Goal: Transaction & Acquisition: Purchase product/service

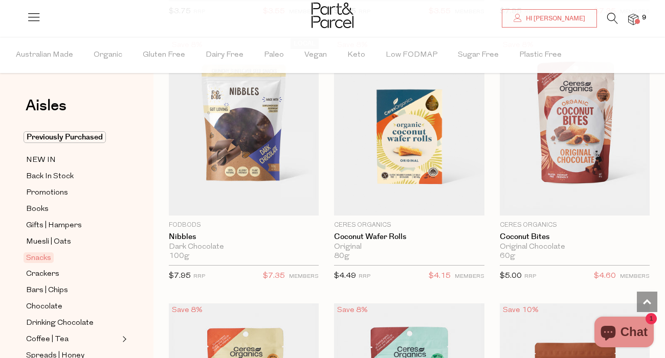
scroll to position [2478, 0]
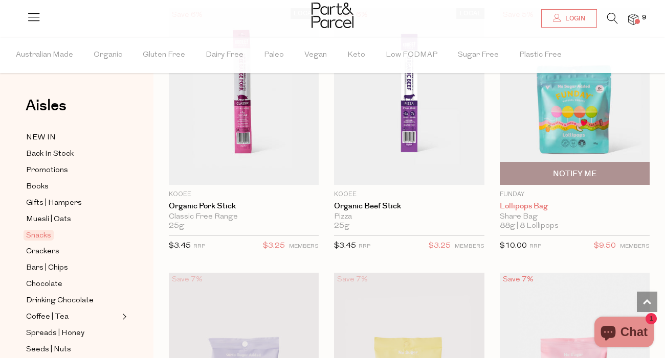
scroll to position [916, 0]
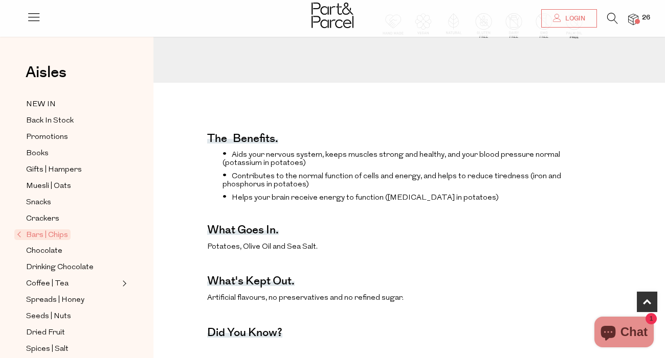
scroll to position [276, 0]
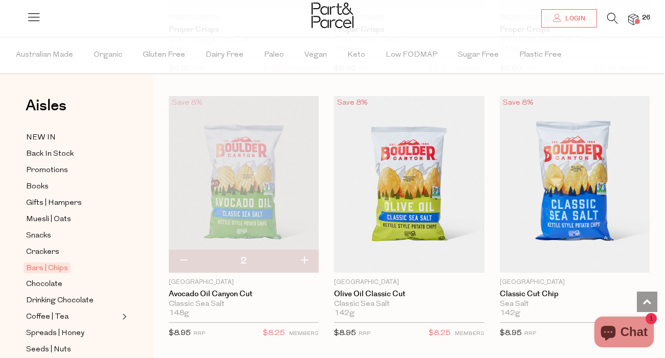
scroll to position [1315, 0]
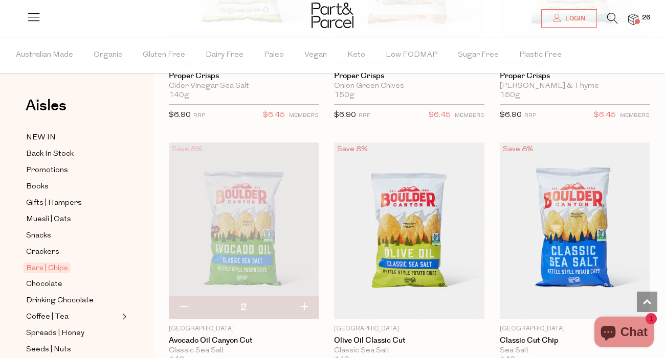
click at [301, 309] on button "button" at bounding box center [303, 307] width 29 height 22
type input "3"
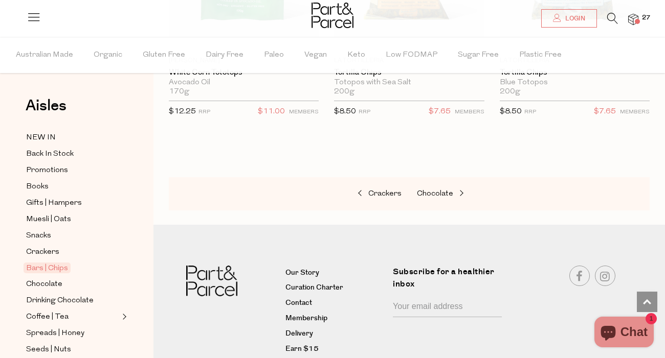
scroll to position [1849, 0]
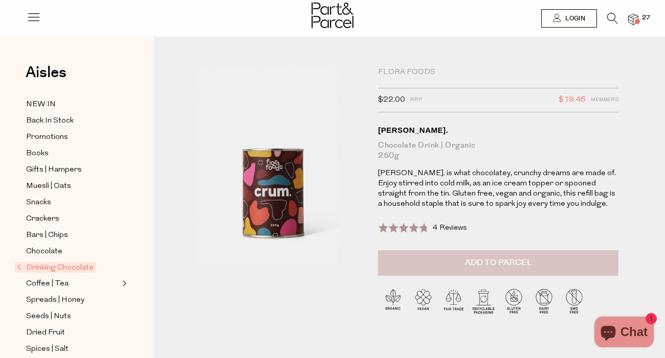
click at [426, 271] on button "Add to Parcel" at bounding box center [498, 263] width 240 height 26
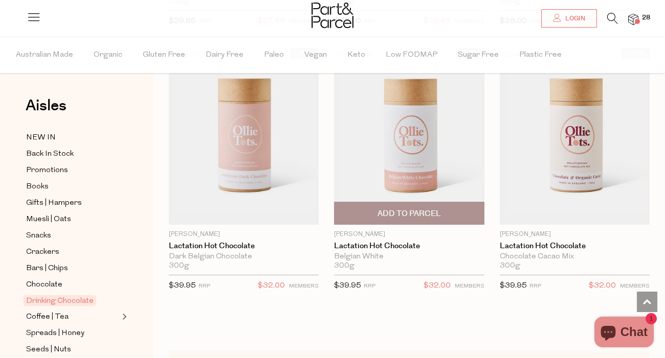
scroll to position [1410, 0]
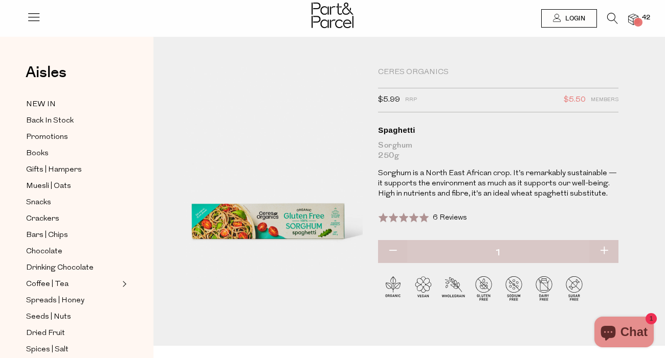
click at [606, 251] on button "button" at bounding box center [603, 251] width 29 height 22
type input "2"
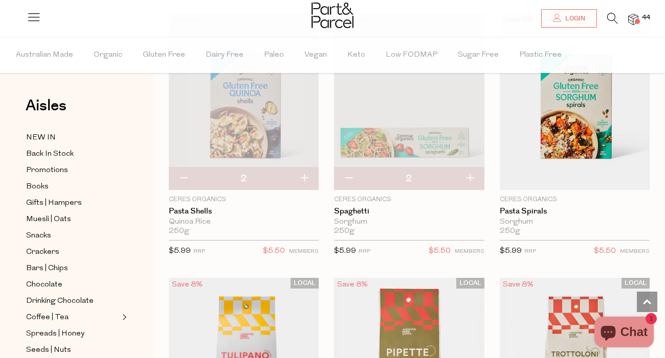
scroll to position [629, 0]
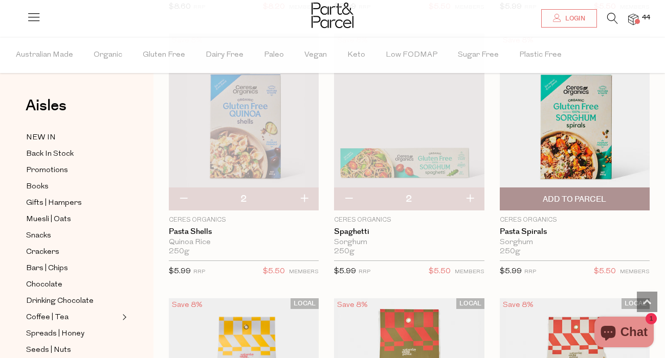
click at [604, 197] on span "Add To Parcel" at bounding box center [573, 199] width 63 height 11
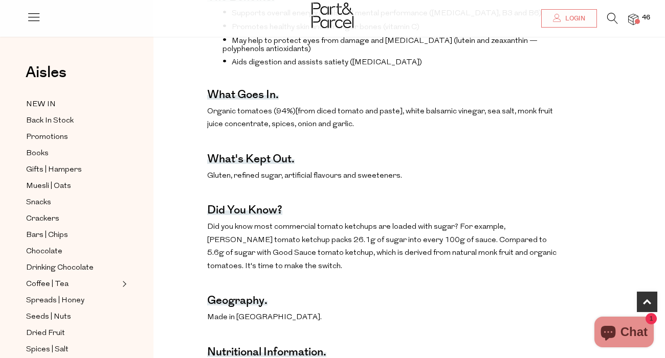
scroll to position [448, 0]
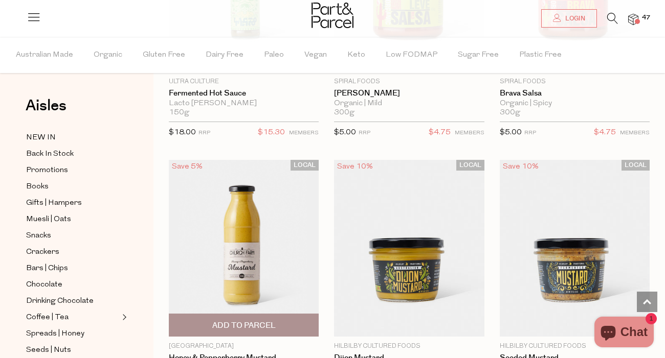
scroll to position [3426, 0]
